Goal: Navigation & Orientation: Understand site structure

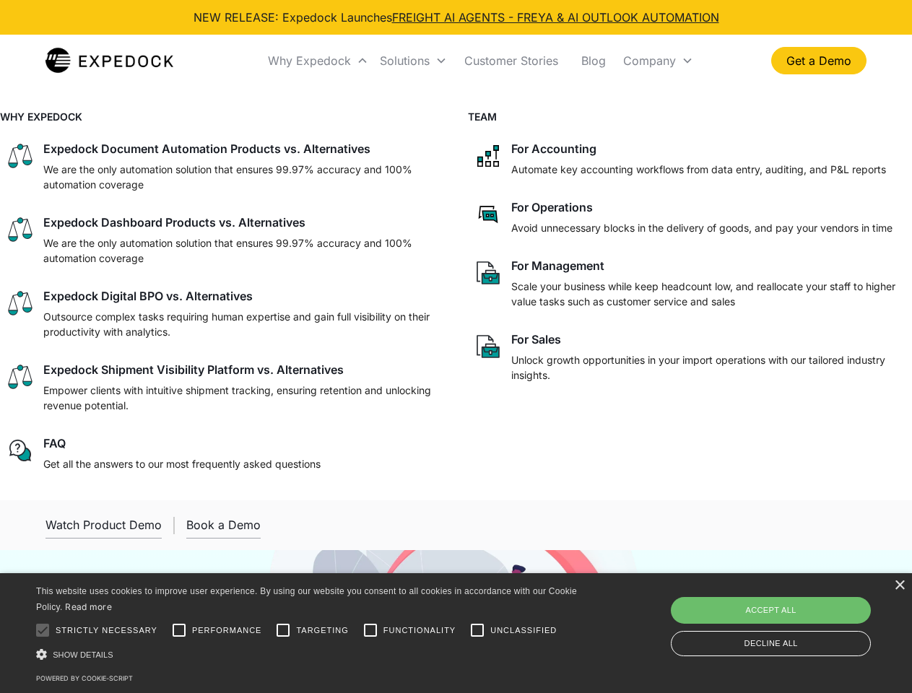
click at [318, 61] on div "Why Expedock" at bounding box center [309, 60] width 83 height 14
click at [413, 61] on div "Solutions" at bounding box center [405, 60] width 50 height 14
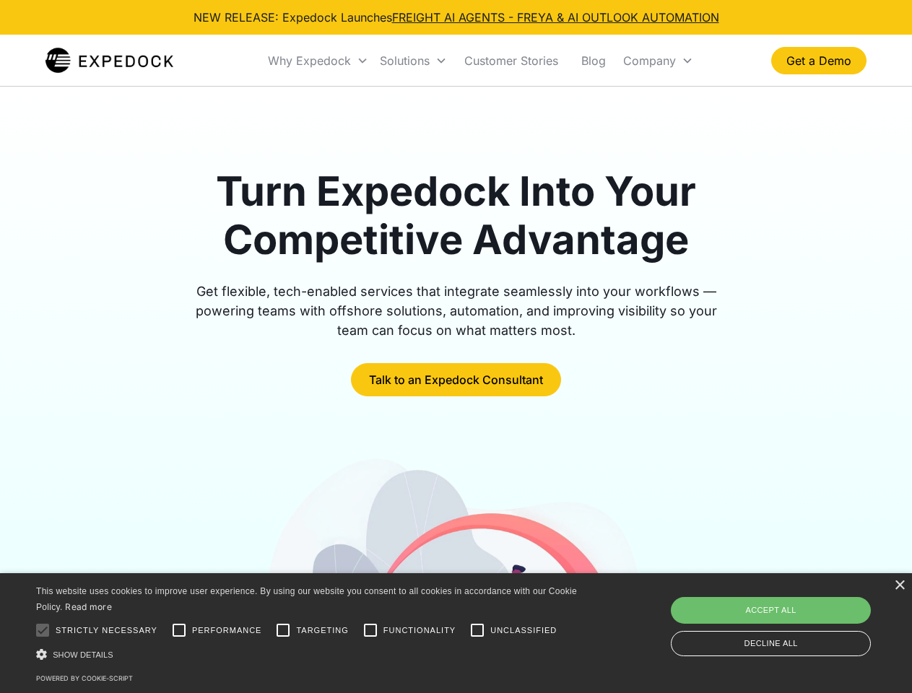
click at [658, 61] on div "Company" at bounding box center [649, 60] width 53 height 14
click at [43, 630] on div at bounding box center [42, 630] width 29 height 29
click at [179, 630] on input "Performance" at bounding box center [179, 630] width 29 height 29
checkbox input "true"
click at [283, 630] on input "Targeting" at bounding box center [283, 630] width 29 height 29
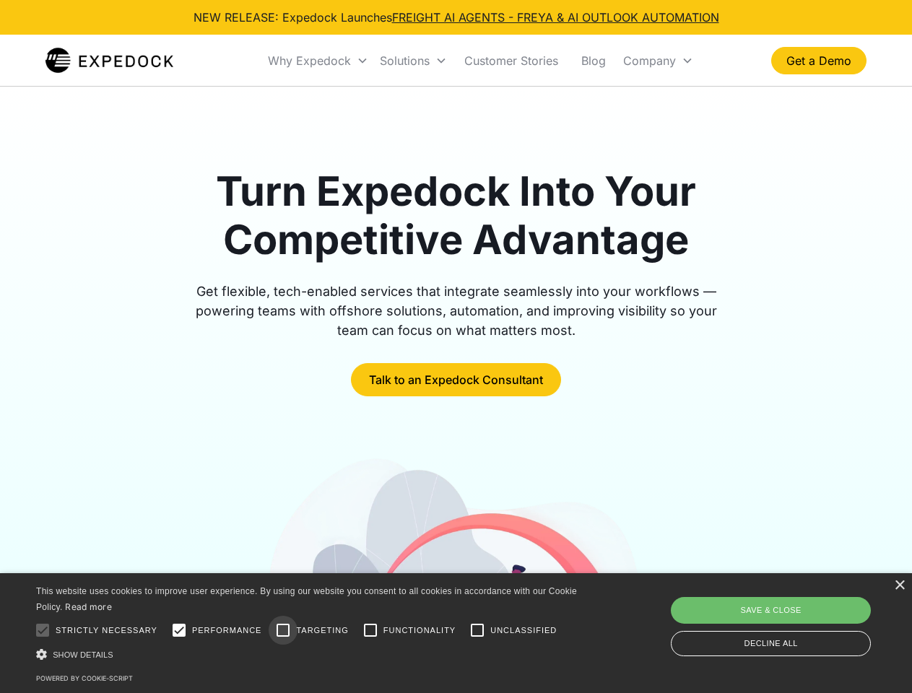
checkbox input "true"
click at [370, 630] on input "Functionality" at bounding box center [370, 630] width 29 height 29
checkbox input "true"
click at [477, 630] on input "Unclassified" at bounding box center [477, 630] width 29 height 29
checkbox input "true"
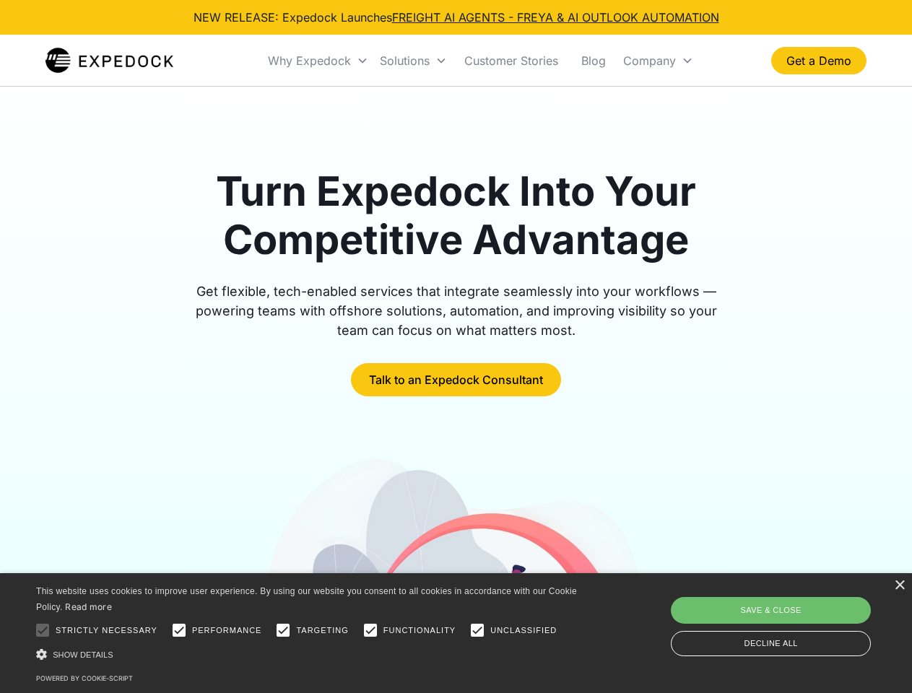
click at [309, 654] on div "Show details Hide details" at bounding box center [309, 654] width 546 height 15
